Goal: Task Accomplishment & Management: Use online tool/utility

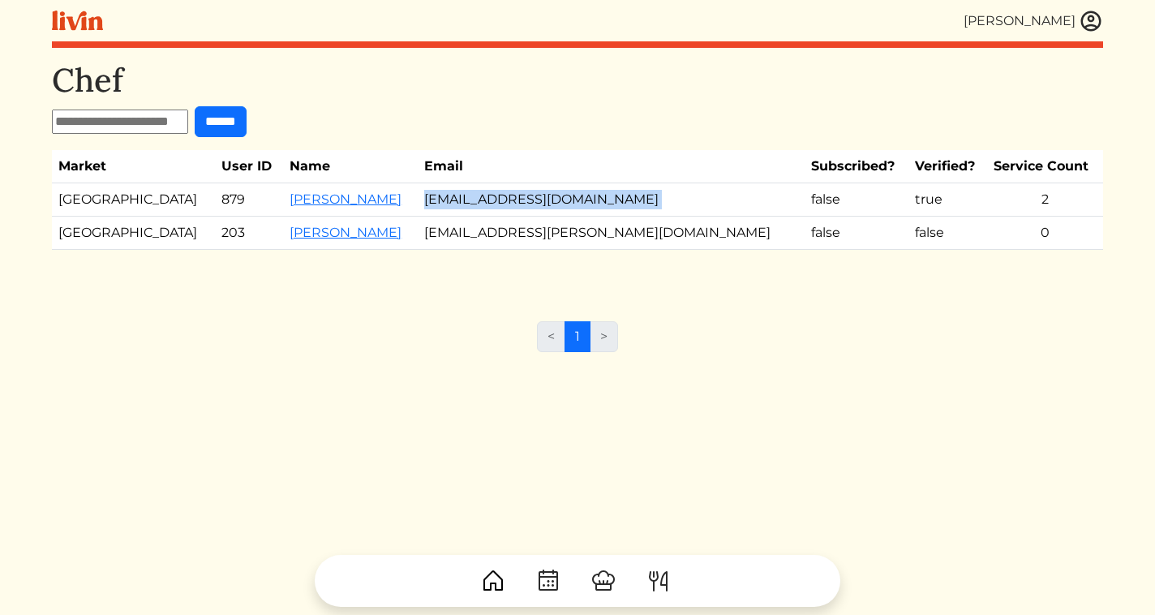
click at [1090, 22] on img at bounding box center [1091, 21] width 24 height 24
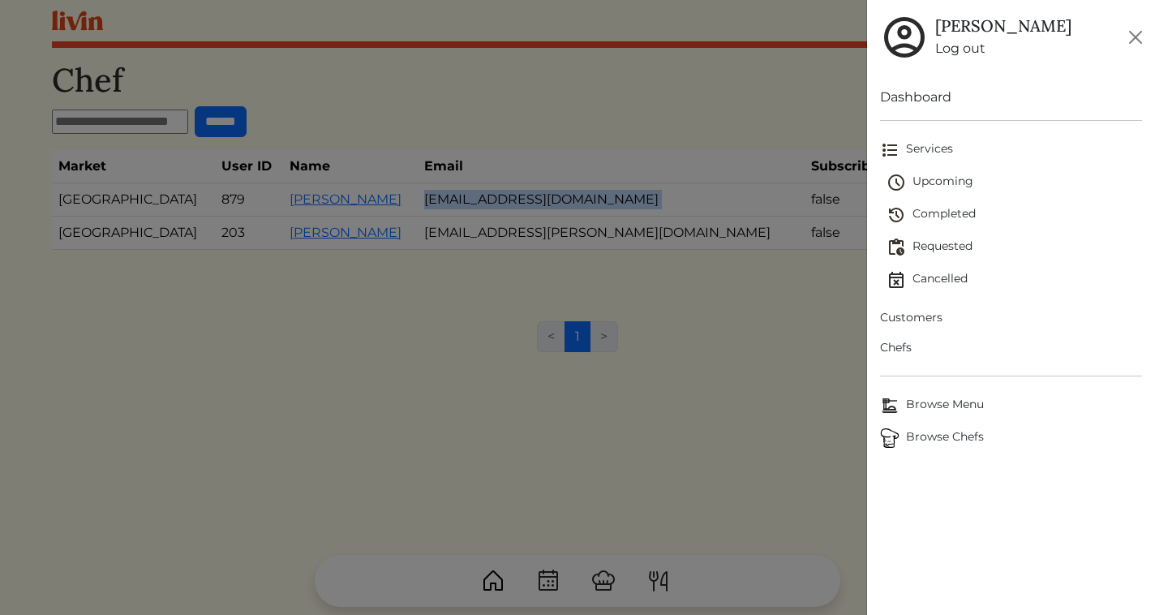
click at [927, 178] on span "Upcoming" at bounding box center [1014, 182] width 255 height 19
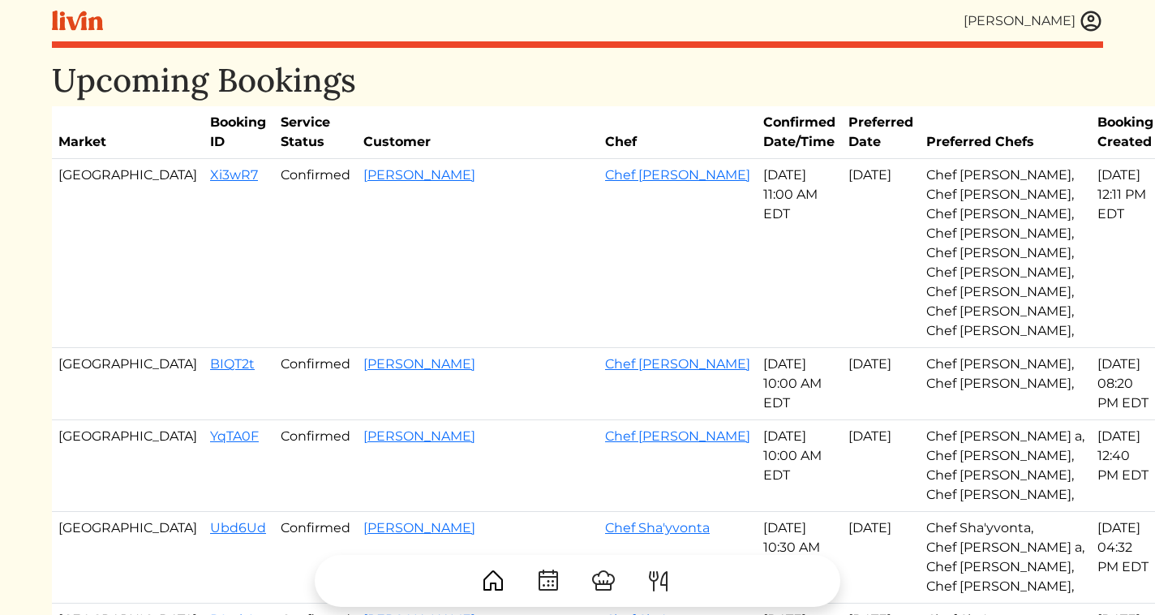
click at [1092, 13] on img at bounding box center [1091, 21] width 24 height 24
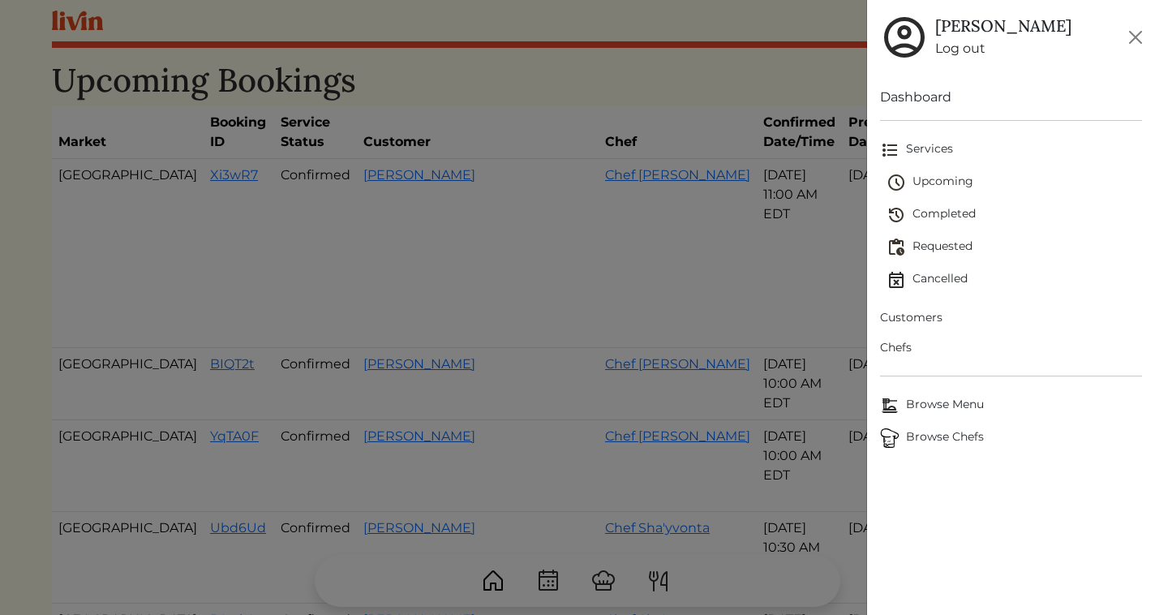
click at [956, 45] on link "Log out" at bounding box center [1003, 48] width 136 height 19
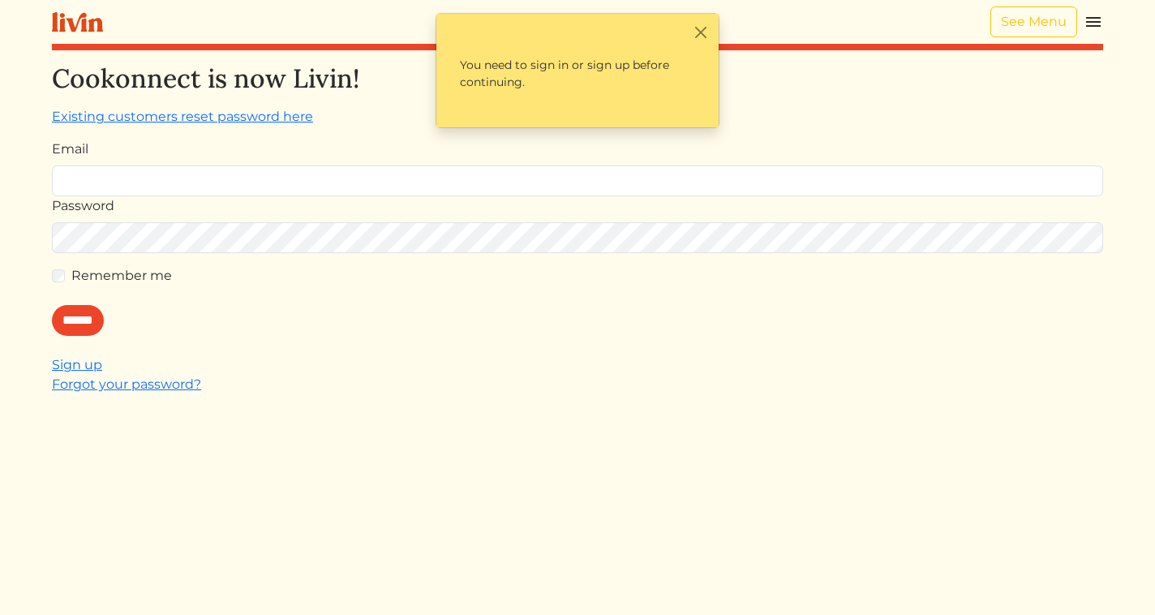
click at [1093, 28] on img at bounding box center [1093, 21] width 19 height 19
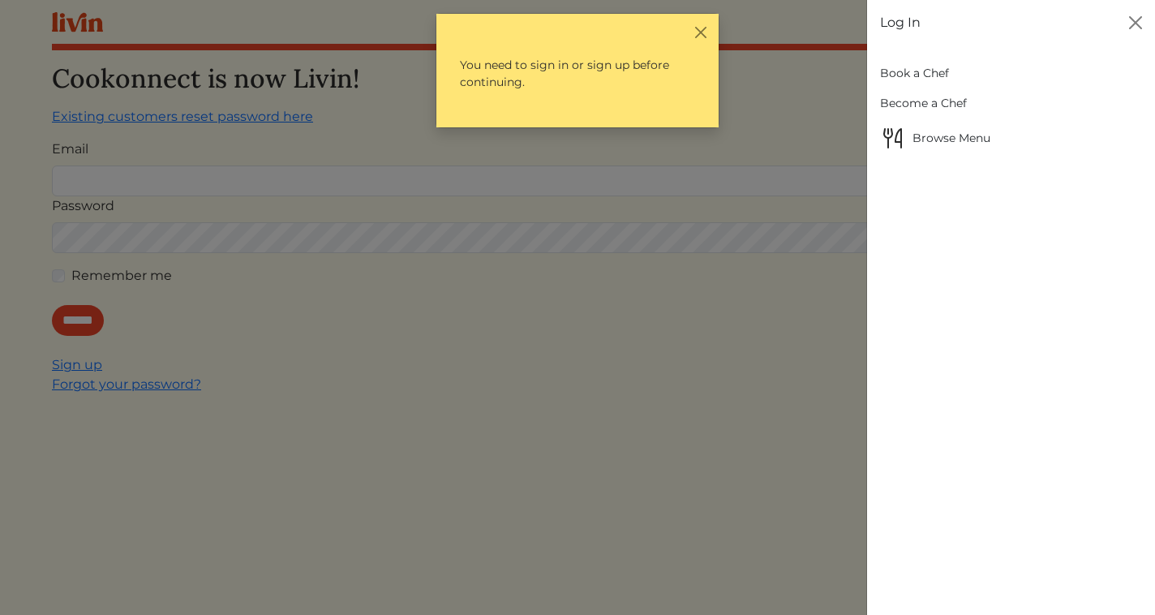
click at [914, 78] on link "Book a Chef" at bounding box center [1011, 73] width 262 height 30
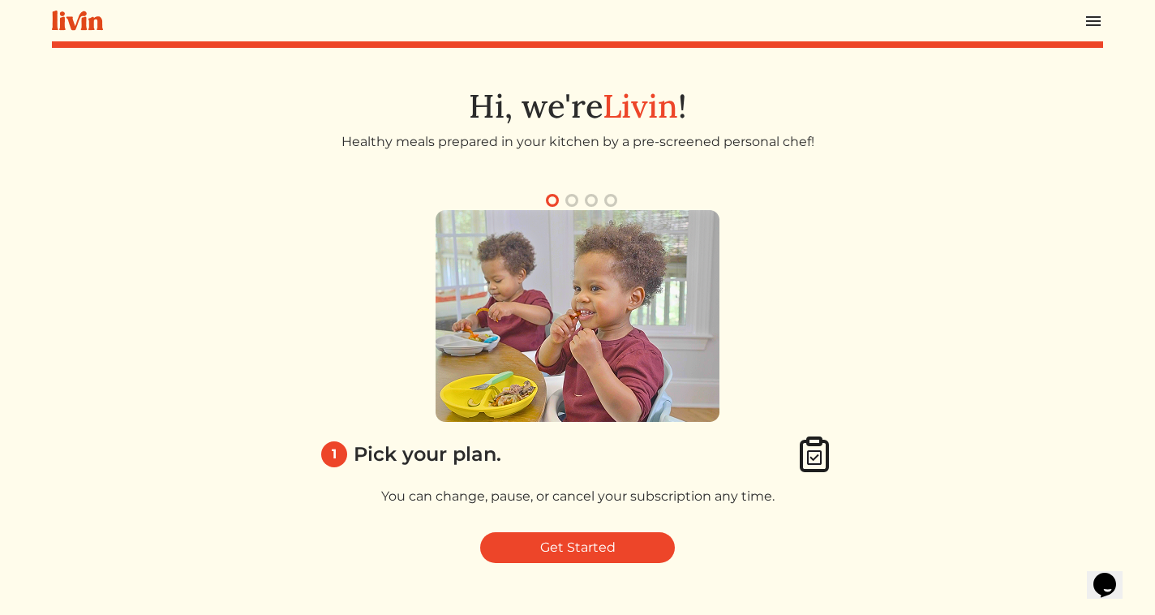
click at [818, 300] on div "1 Pick your plan. You can change, pause, or cancel your subscription any time." at bounding box center [578, 364] width 526 height 309
